Goal: Transaction & Acquisition: Purchase product/service

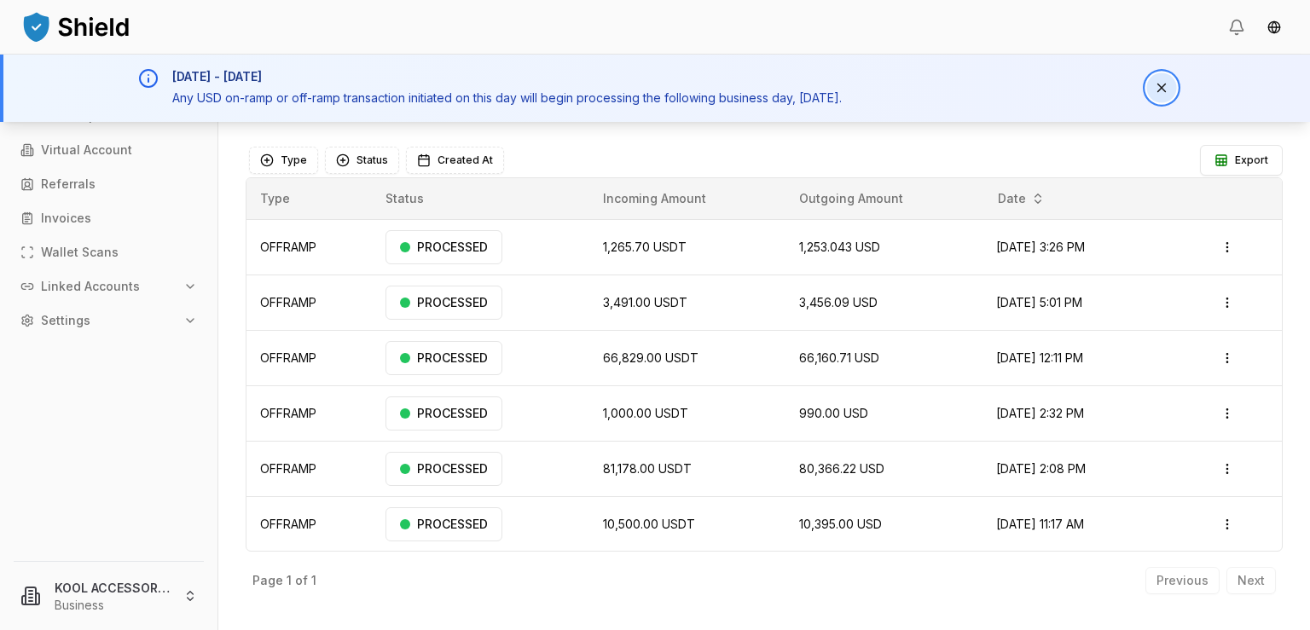
click at [1161, 87] on button "Dismiss notification" at bounding box center [1162, 88] width 30 height 30
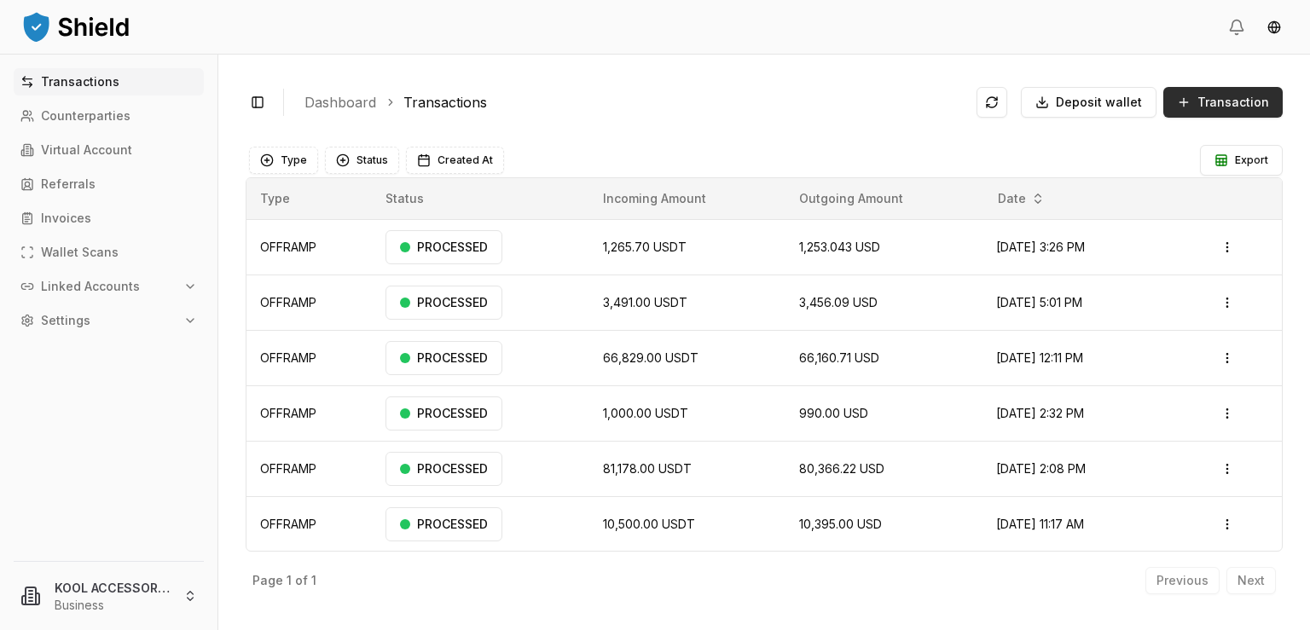
click at [1208, 102] on span "Transaction" at bounding box center [1234, 102] width 72 height 17
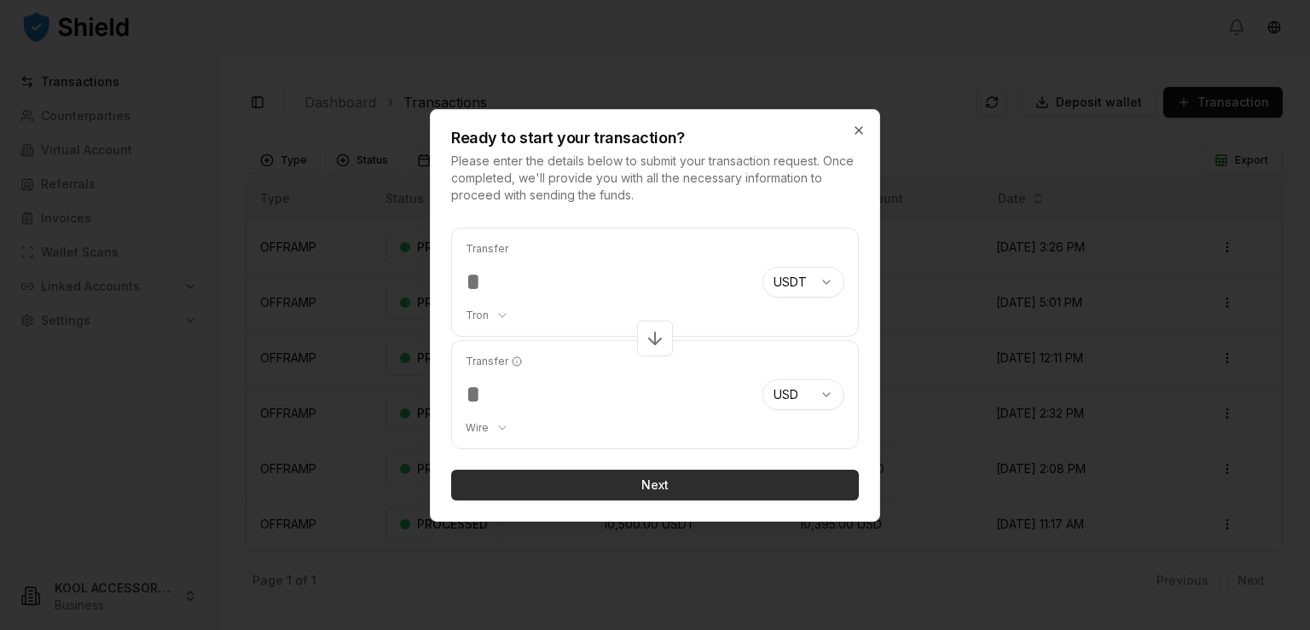
type input "*****"
click at [650, 480] on button "Next" at bounding box center [655, 485] width 408 height 31
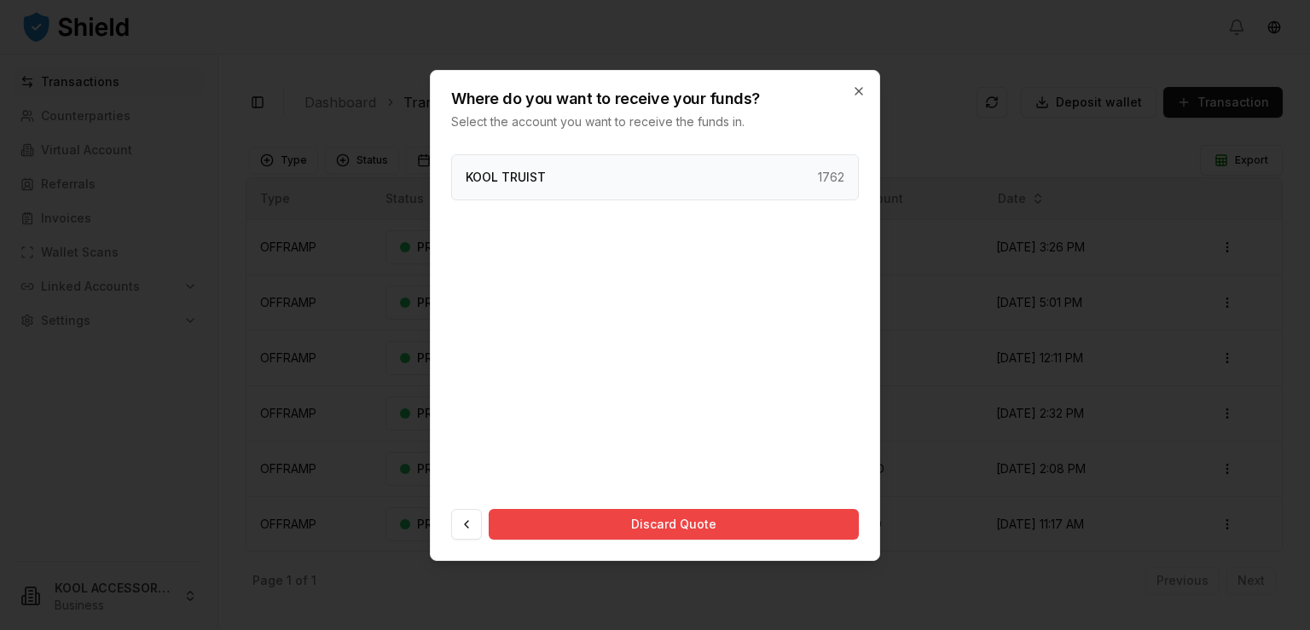
click at [648, 164] on div "KOOL TRUIST 1762" at bounding box center [655, 177] width 408 height 46
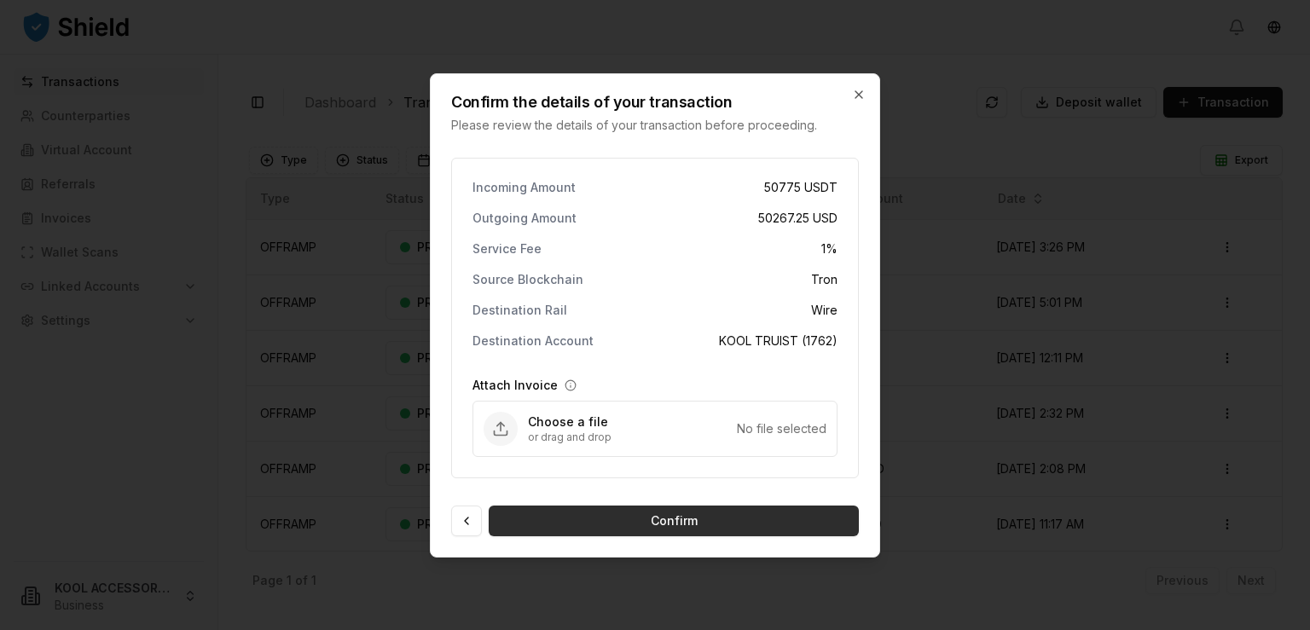
click at [679, 521] on button "Confirm" at bounding box center [674, 521] width 370 height 31
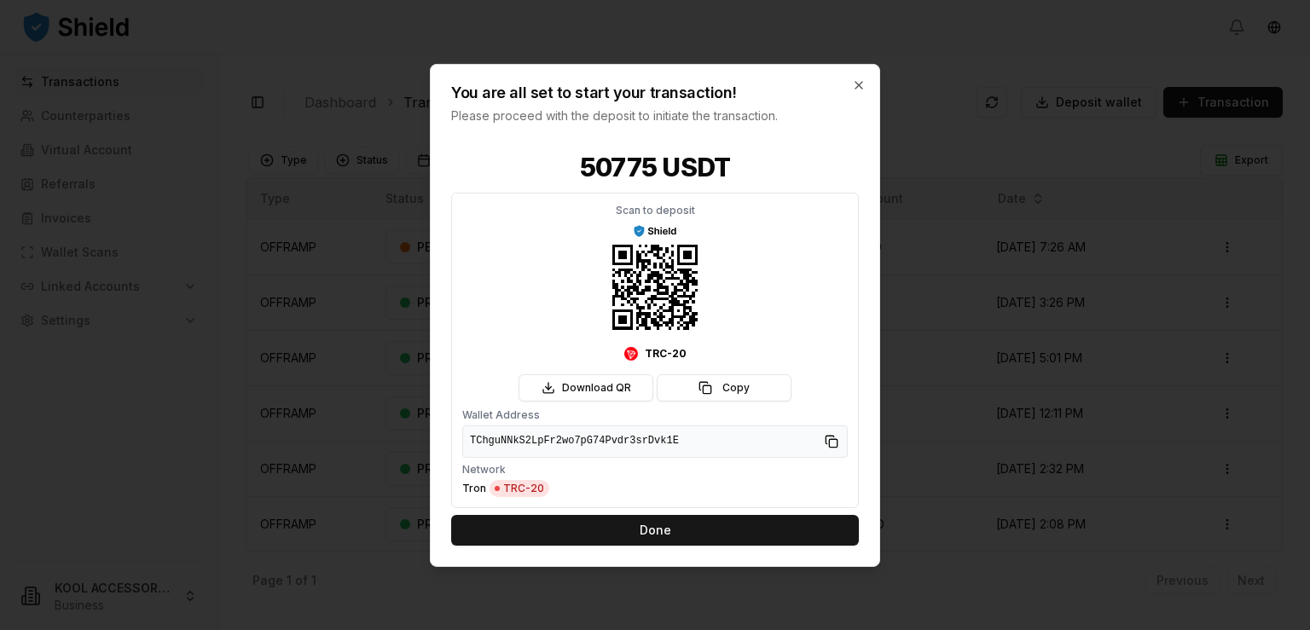
click at [679, 521] on button "Done" at bounding box center [655, 530] width 408 height 31
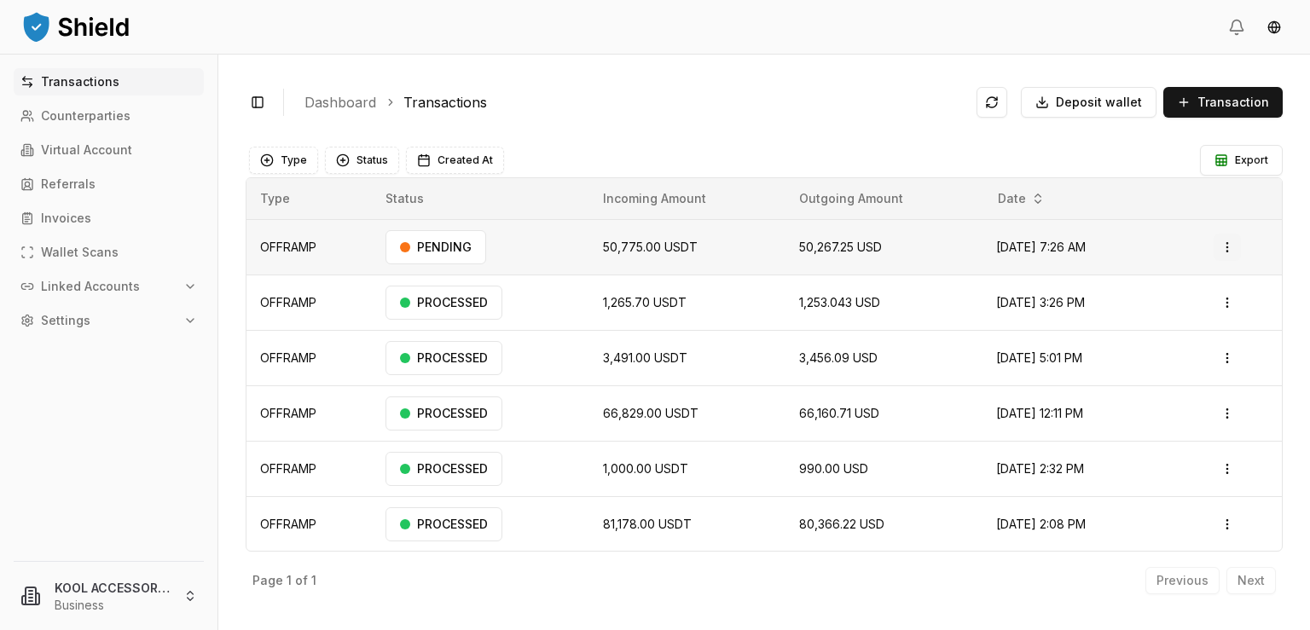
click at [1217, 245] on html "Transactions Counterparties Virtual Account Referrals Invoices Wallet Scans Lin…" at bounding box center [655, 315] width 1310 height 630
click at [1193, 313] on p "View Details" at bounding box center [1194, 315] width 63 height 10
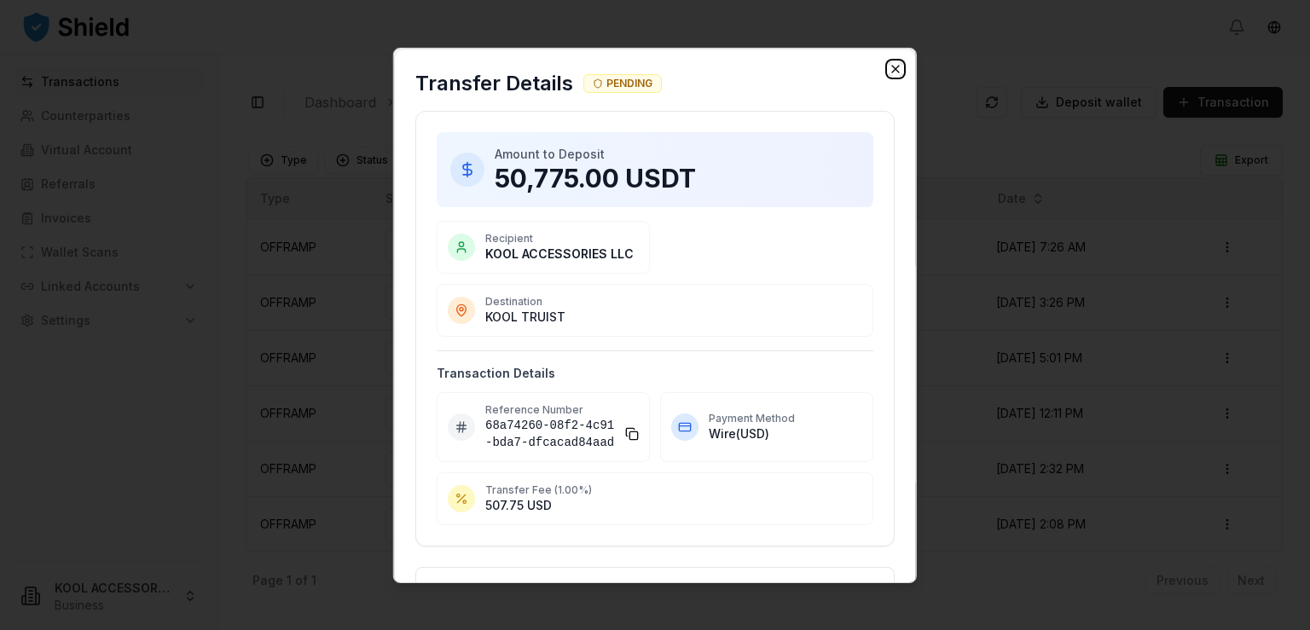
click at [892, 67] on icon "button" at bounding box center [895, 68] width 7 height 7
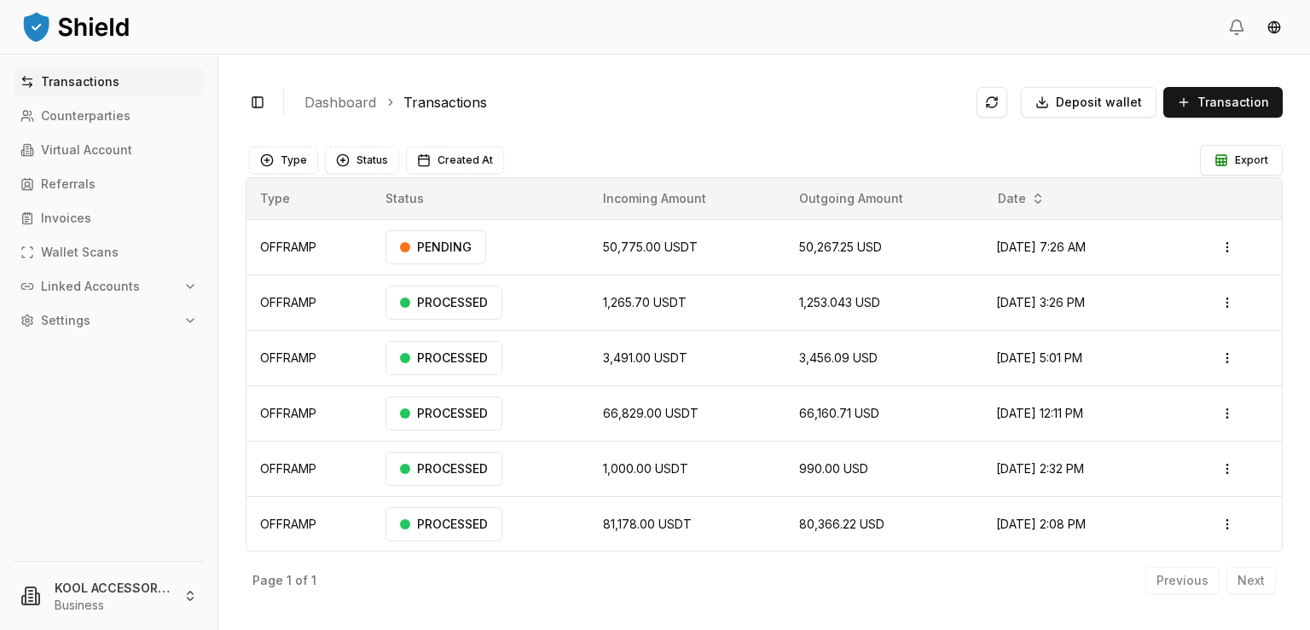
click at [800, 98] on ol "Dashboard Transactions" at bounding box center [634, 102] width 659 height 20
click at [1004, 105] on button at bounding box center [992, 102] width 31 height 31
click at [1212, 250] on html "Transactions Counterparties Virtual Account Referrals Invoices Wallet Scans Lin…" at bounding box center [655, 315] width 1310 height 630
click at [1179, 313] on p "View Details" at bounding box center [1194, 315] width 63 height 10
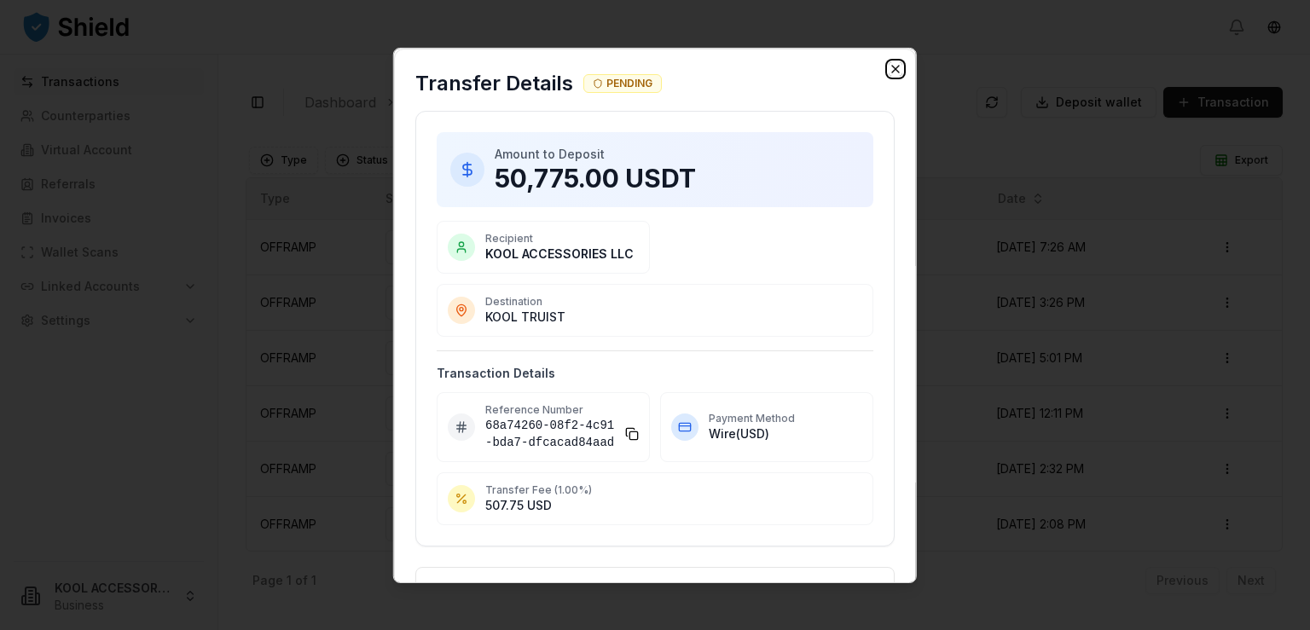
click at [892, 68] on icon "button" at bounding box center [895, 68] width 7 height 7
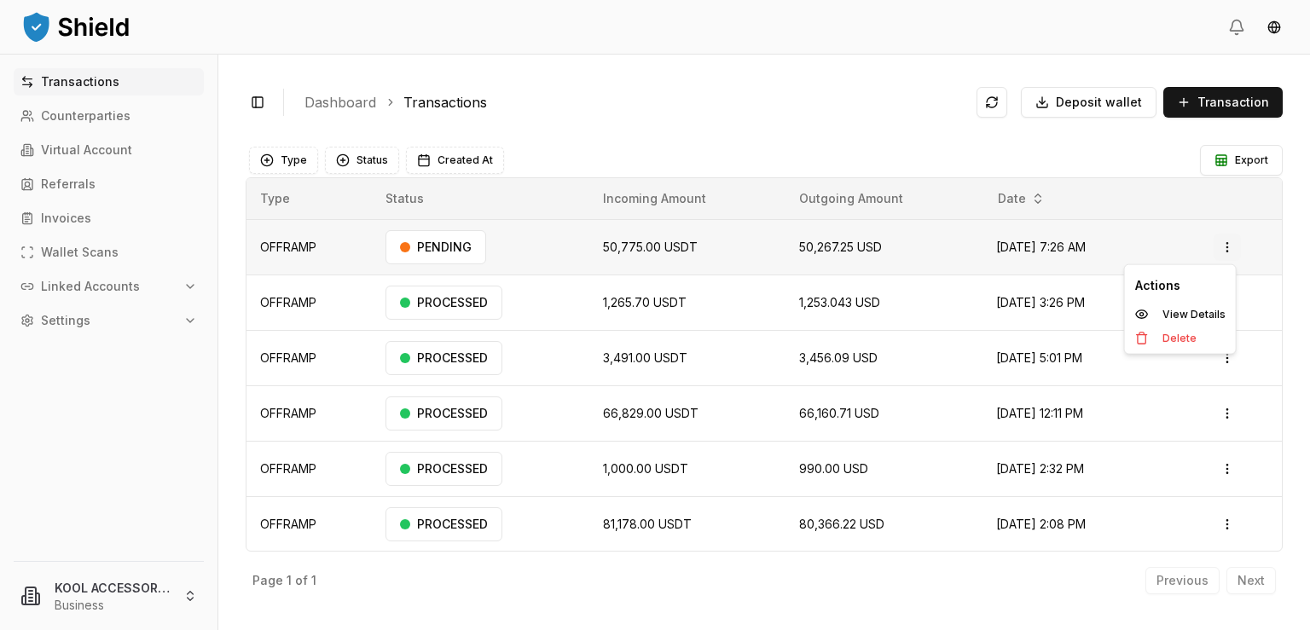
click at [1211, 245] on html "Transactions Counterparties Virtual Account Referrals Invoices Wallet Scans Lin…" at bounding box center [655, 315] width 1310 height 630
click at [1211, 314] on p "View Details" at bounding box center [1194, 315] width 63 height 10
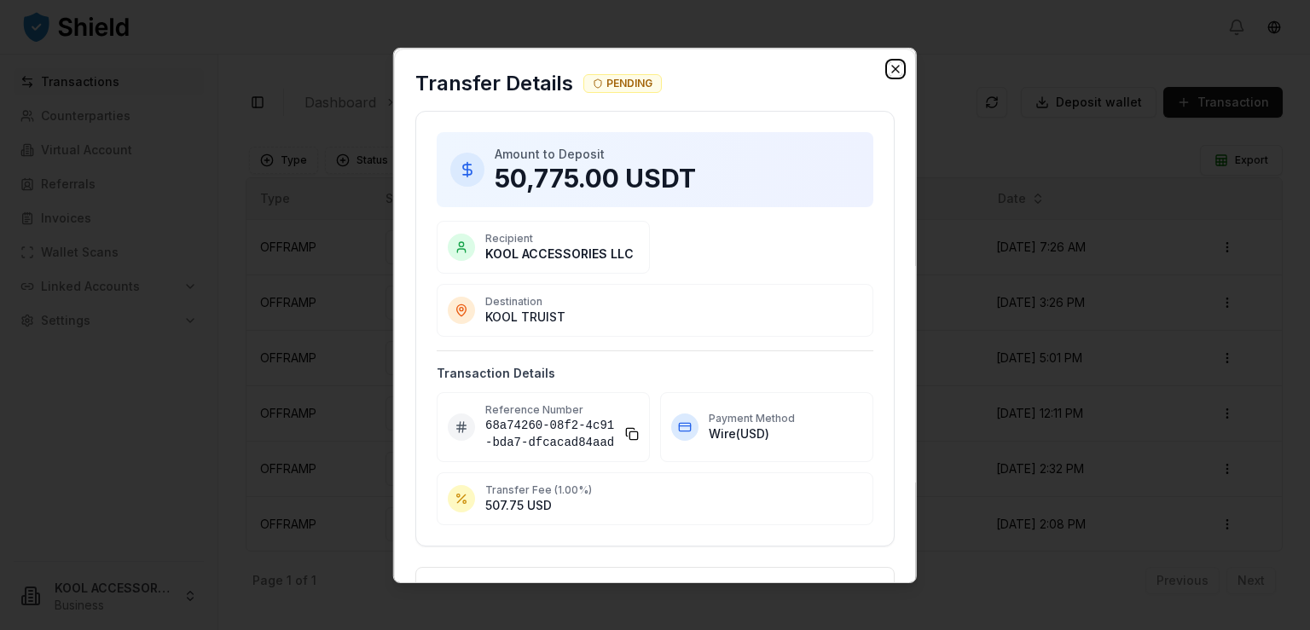
click at [892, 66] on icon "button" at bounding box center [895, 68] width 7 height 7
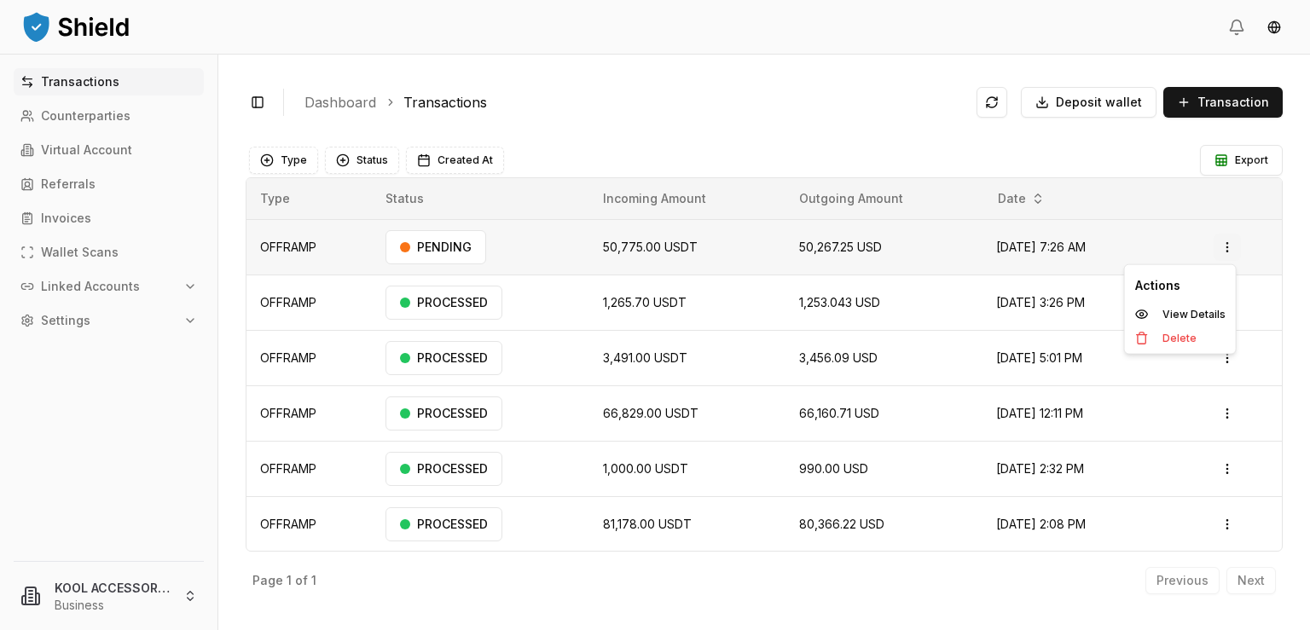
click at [1222, 240] on html "Transactions Counterparties Virtual Account Referrals Invoices Wallet Scans Lin…" at bounding box center [655, 315] width 1310 height 630
click at [1191, 317] on p "View Details" at bounding box center [1194, 315] width 63 height 10
click at [1219, 248] on html "Transactions Counterparties Virtual Account Referrals Invoices Wallet Scans Lin…" at bounding box center [655, 315] width 1310 height 630
click at [1178, 313] on p "View Details" at bounding box center [1194, 315] width 63 height 10
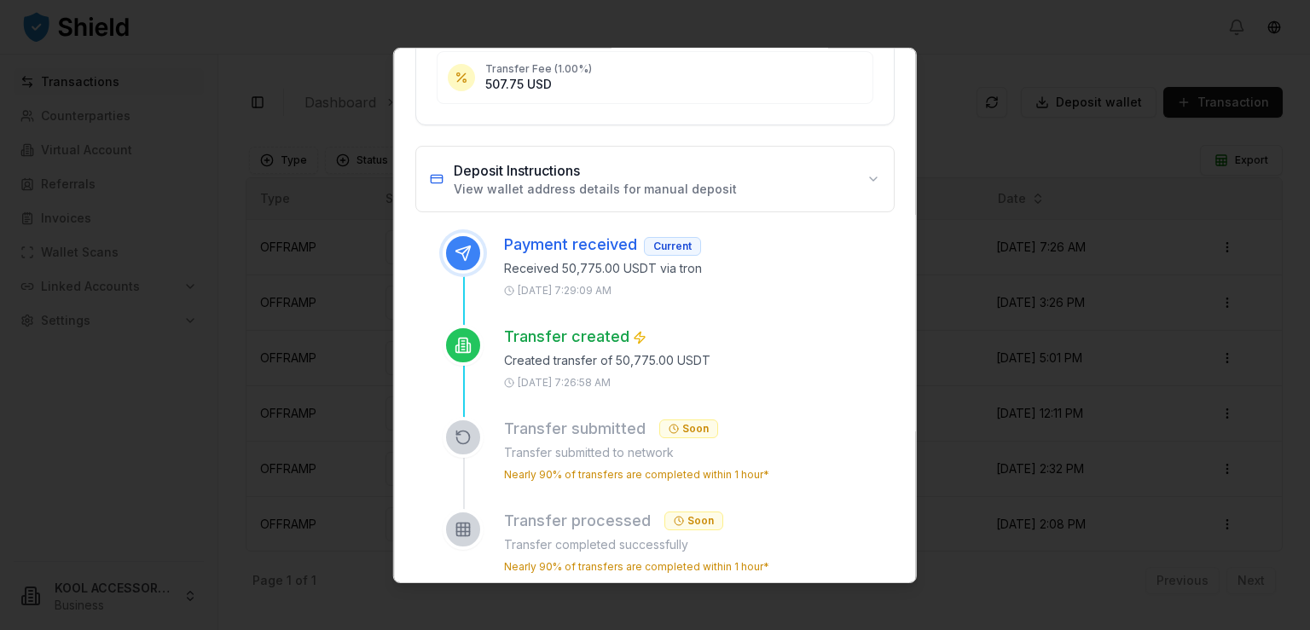
scroll to position [512, 0]
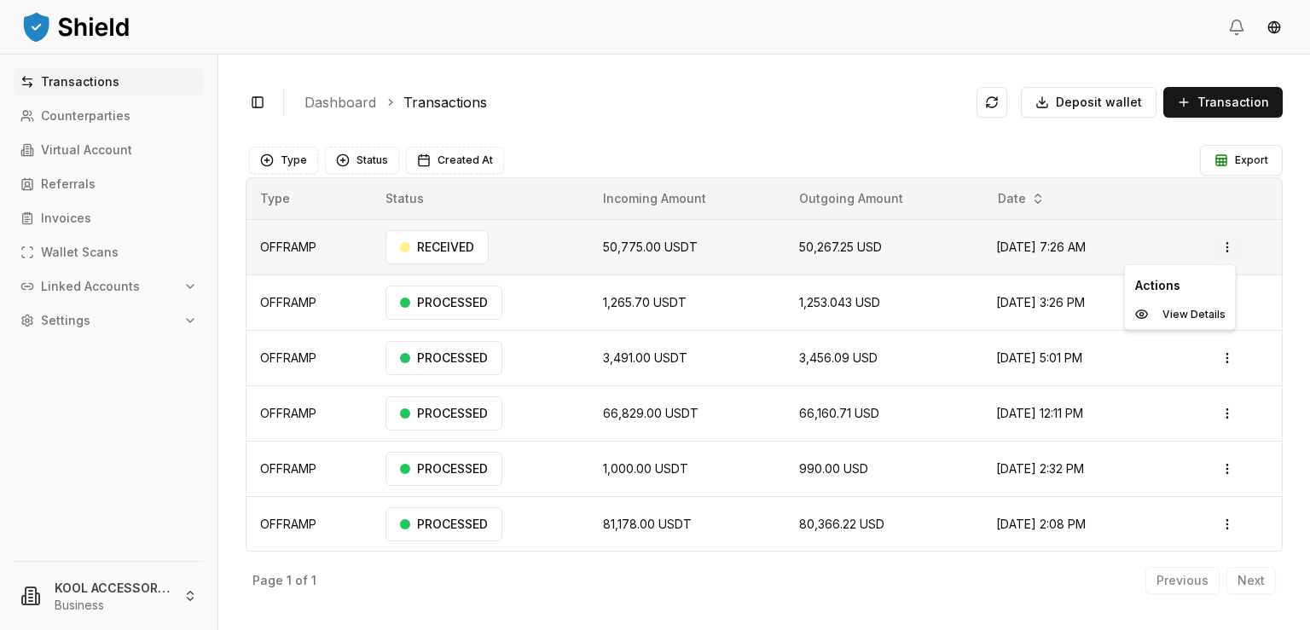
click at [1212, 250] on html "Transactions Counterparties Virtual Account Referrals Invoices Wallet Scans Lin…" at bounding box center [655, 315] width 1310 height 630
click at [1200, 311] on p "View Details" at bounding box center [1194, 315] width 63 height 10
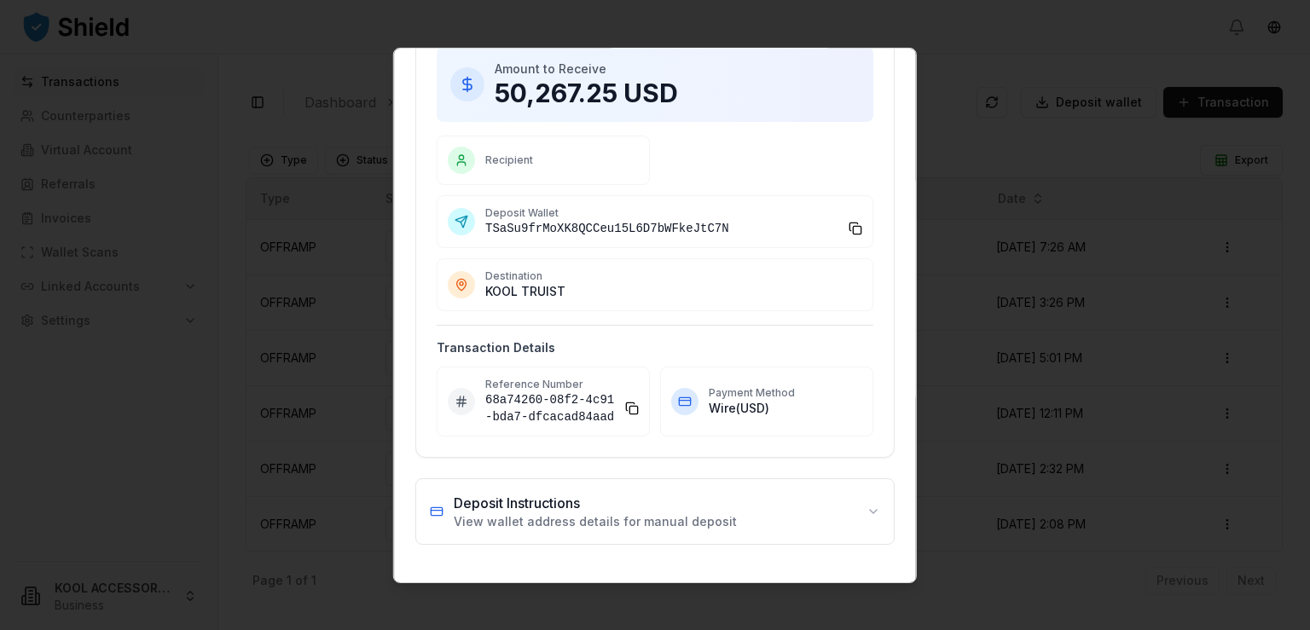
scroll to position [0, 0]
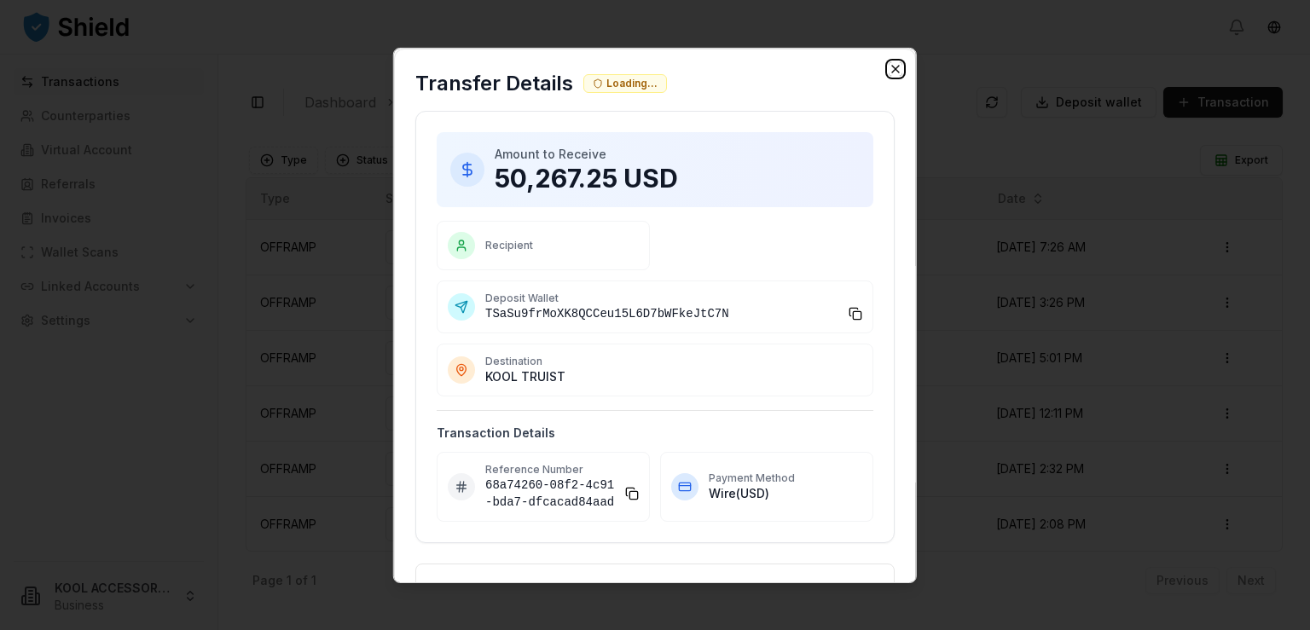
click at [889, 66] on icon "button" at bounding box center [896, 68] width 14 height 14
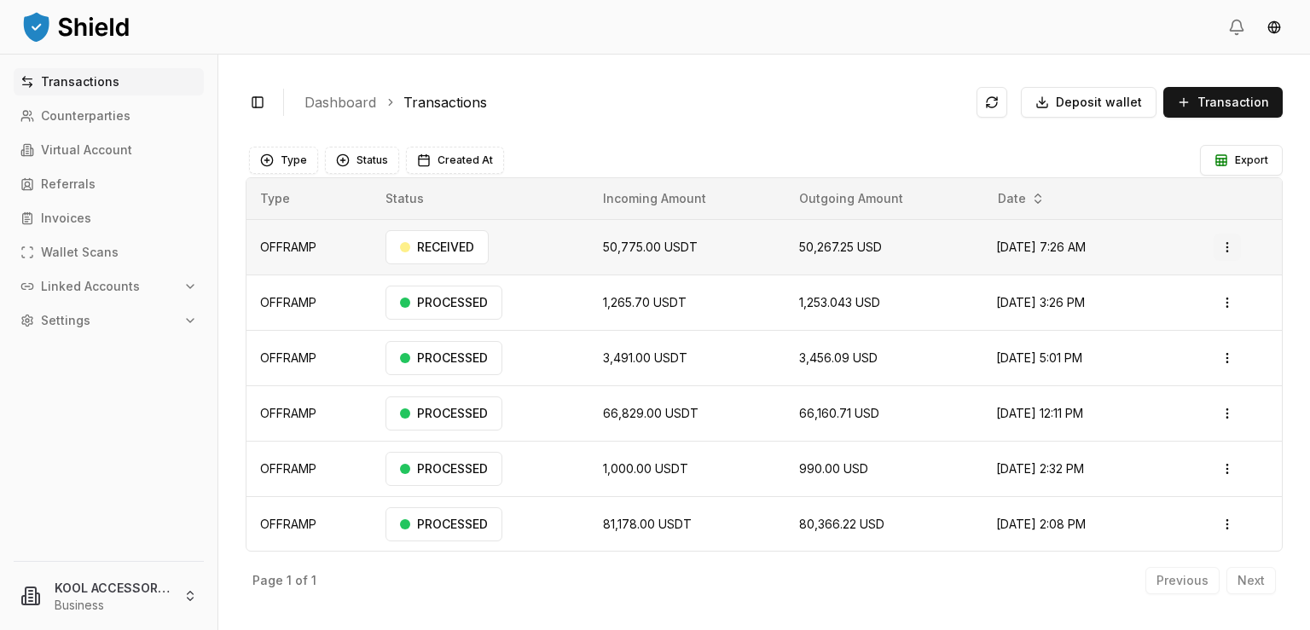
click at [1218, 244] on html "Transactions Counterparties Virtual Account Referrals Invoices Wallet Scans Lin…" at bounding box center [655, 315] width 1310 height 630
click at [1192, 315] on p "View Details" at bounding box center [1194, 315] width 63 height 10
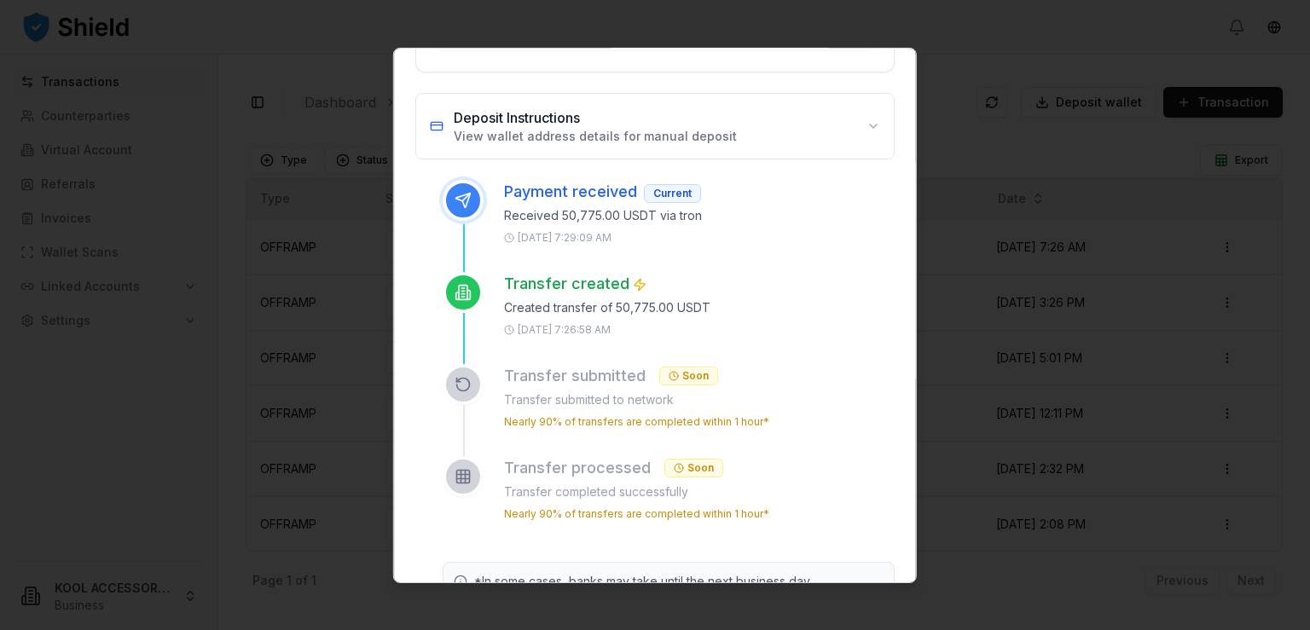
scroll to position [512, 0]
